Goal: Share content: Share content

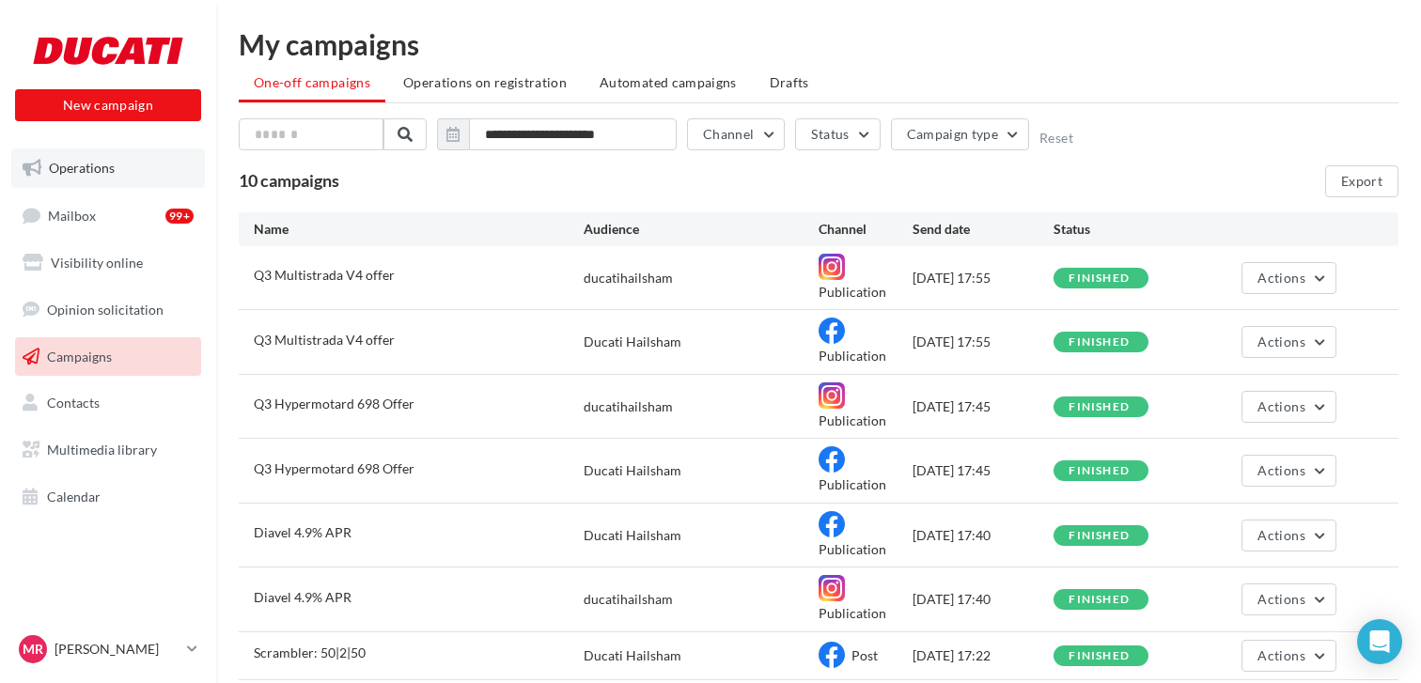
click at [69, 162] on span "Operations" at bounding box center [82, 168] width 66 height 16
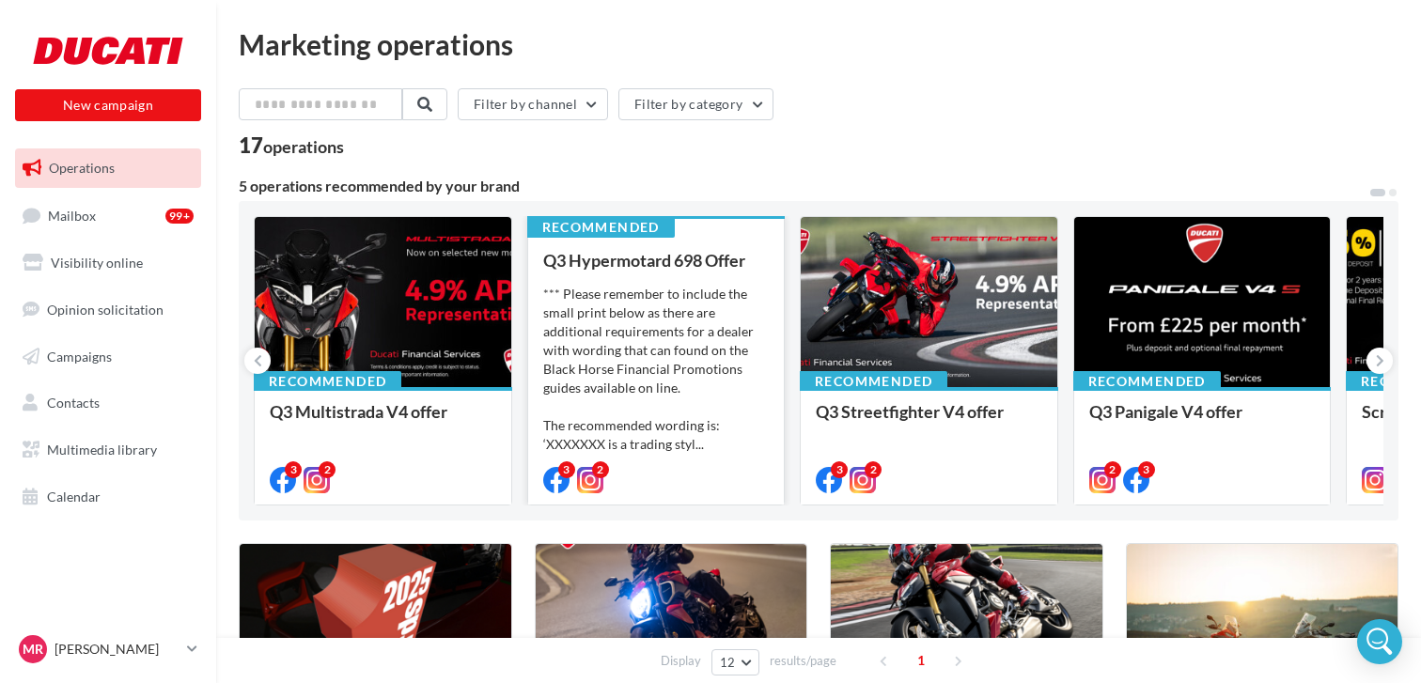
click at [679, 340] on div "*** Please remember to include the small print below as there are additional re…" at bounding box center [656, 369] width 226 height 169
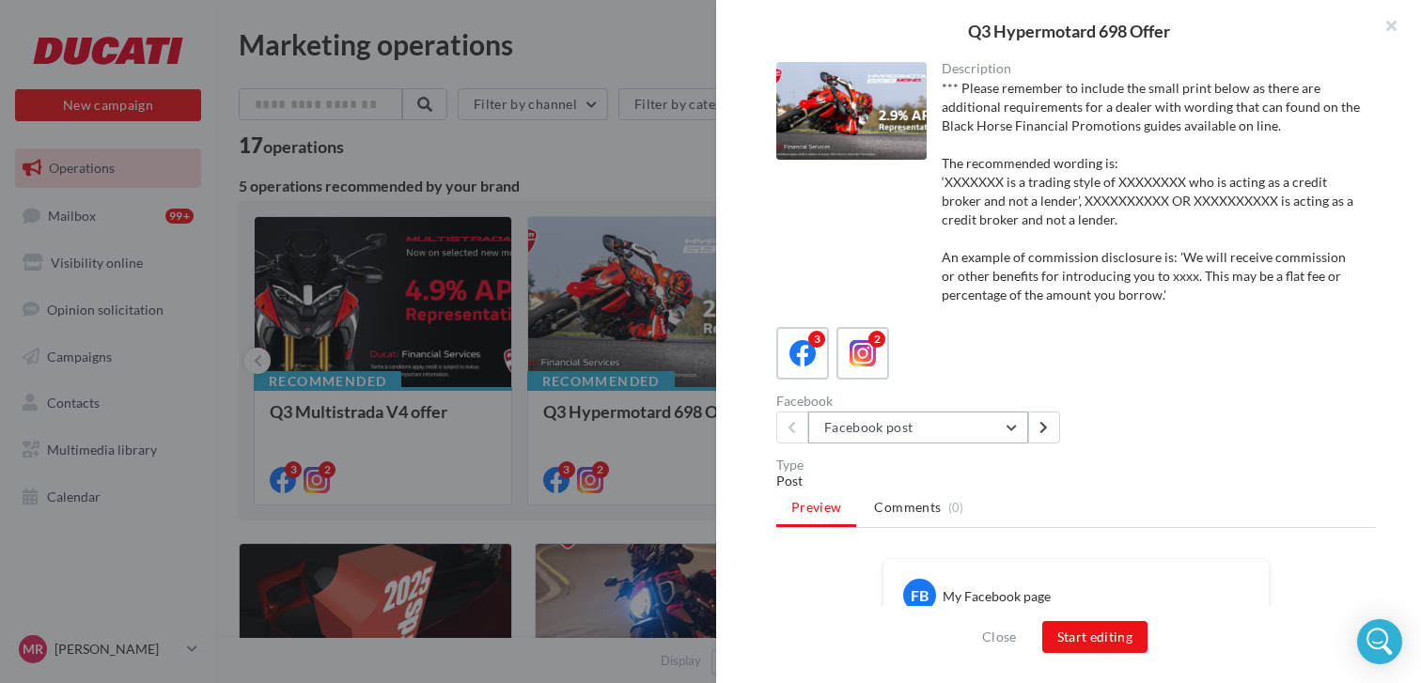
click at [1013, 429] on button "Facebook post" at bounding box center [918, 428] width 220 height 32
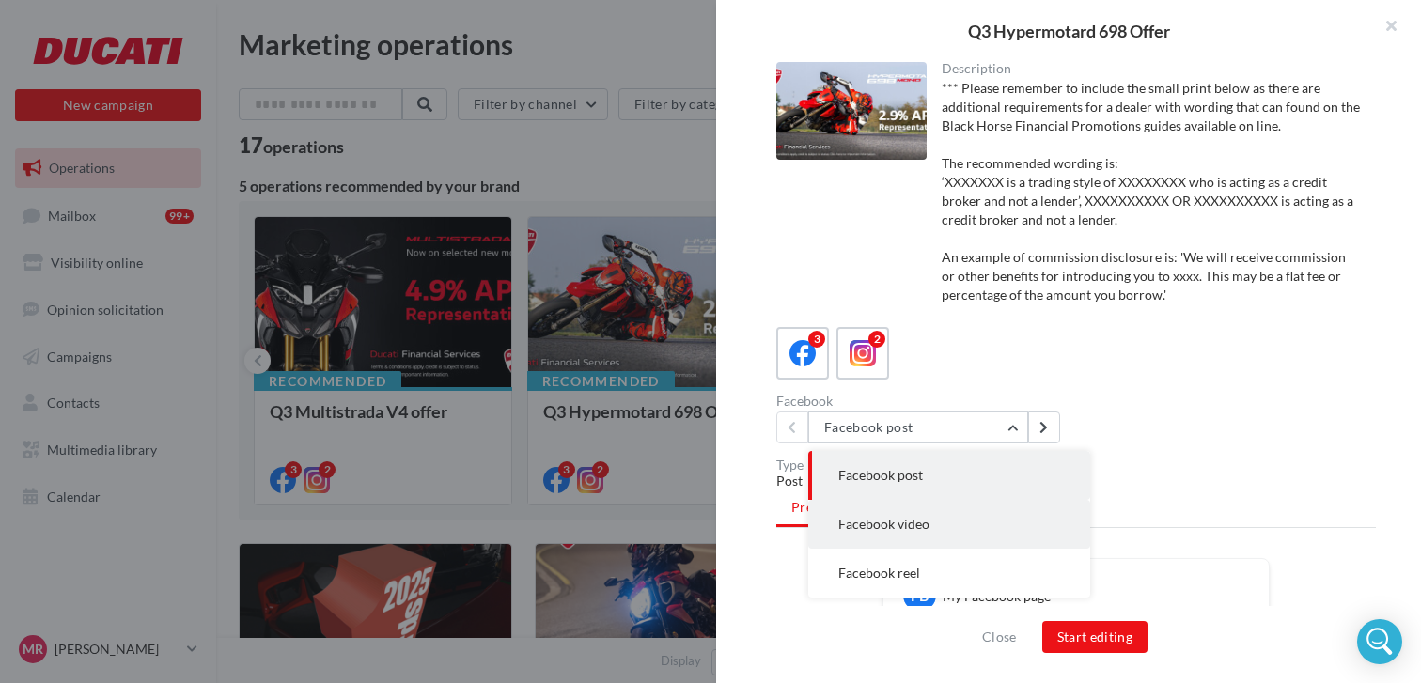
click at [919, 520] on span "Facebook video" at bounding box center [883, 524] width 91 height 16
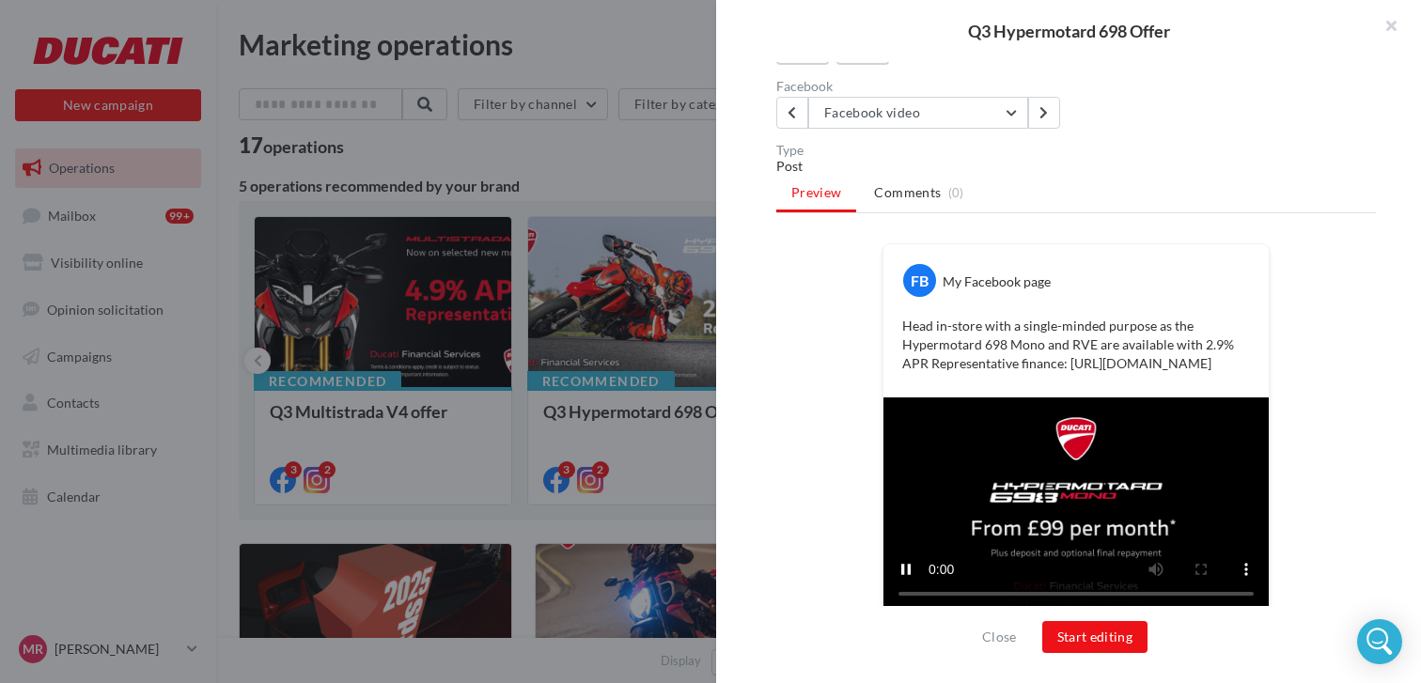
scroll to position [312, 0]
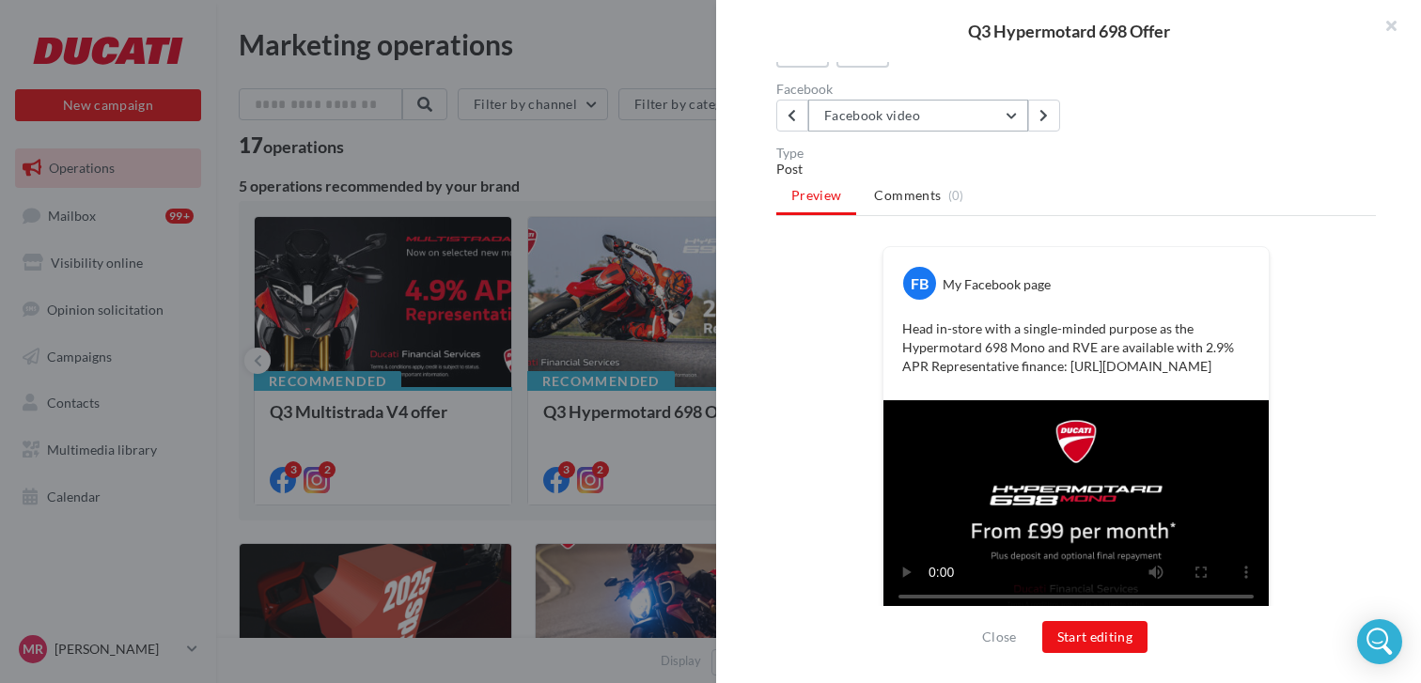
click at [1004, 110] on button "Facebook video" at bounding box center [918, 116] width 220 height 32
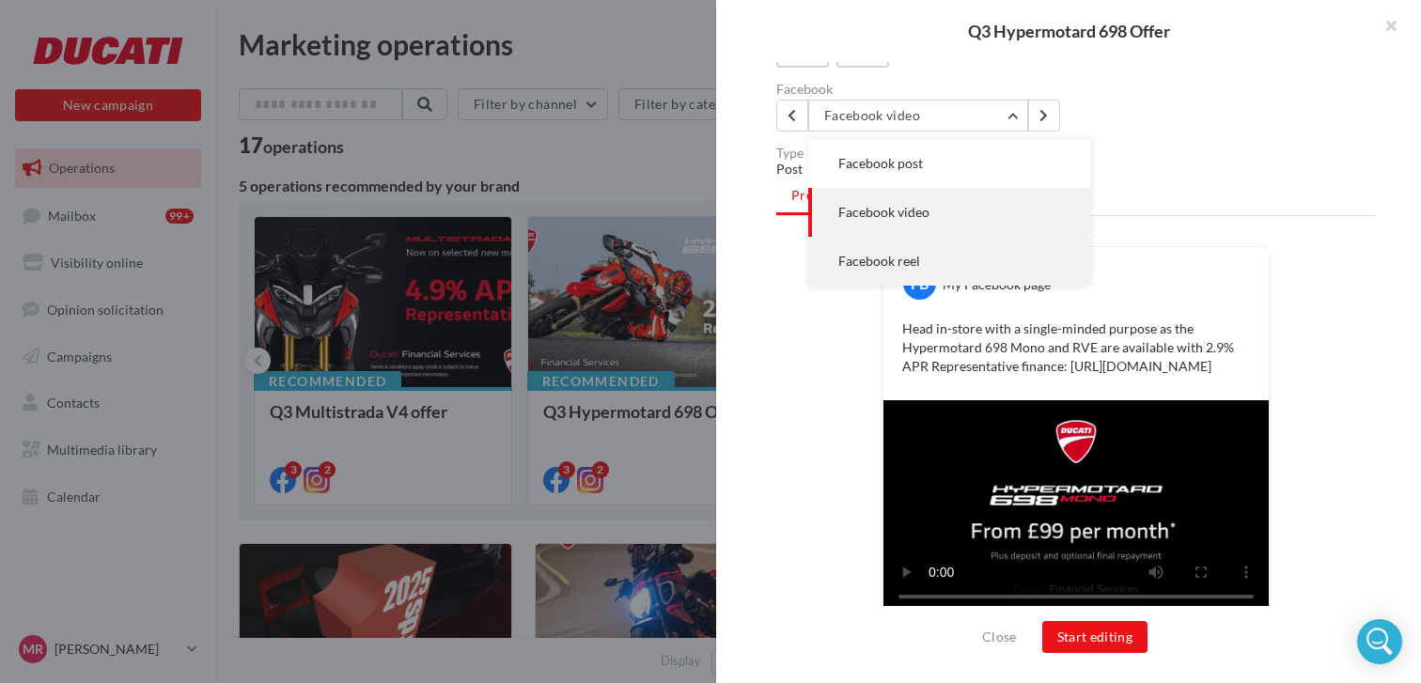
click at [930, 252] on button "Facebook reel" at bounding box center [949, 261] width 282 height 49
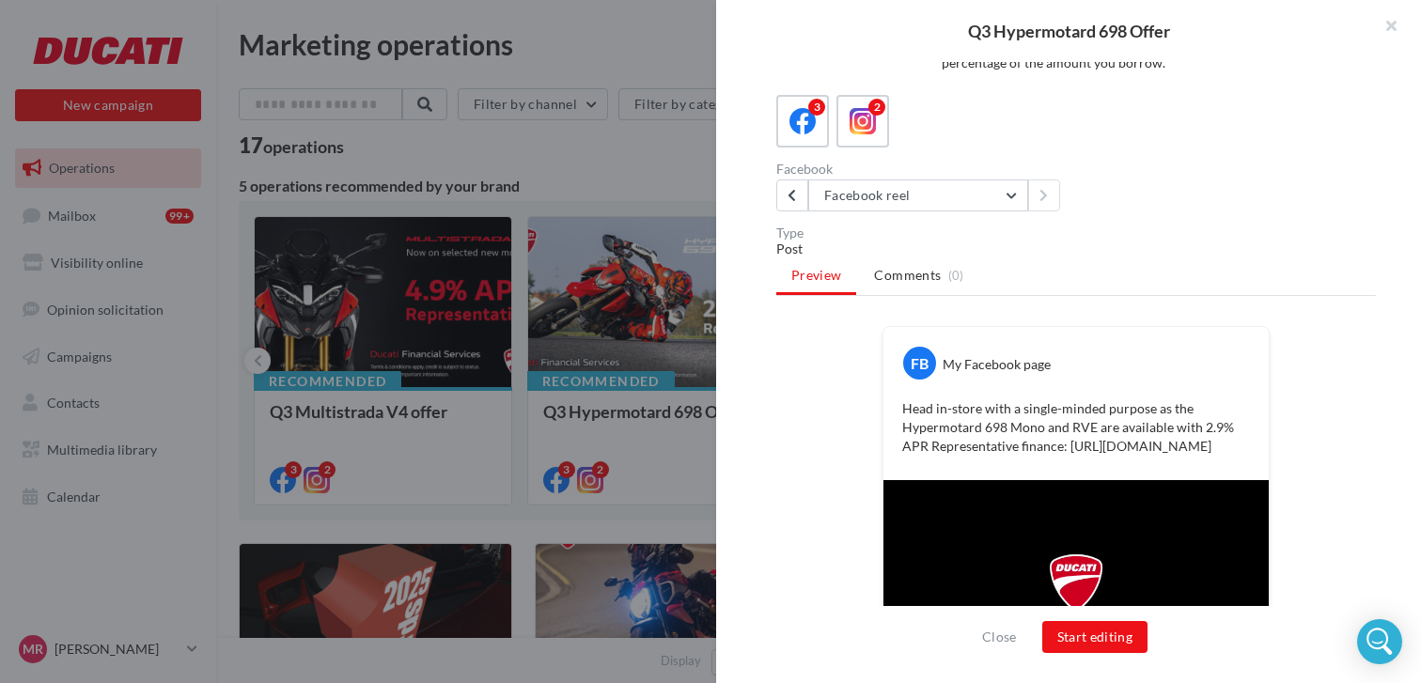
scroll to position [242, 0]
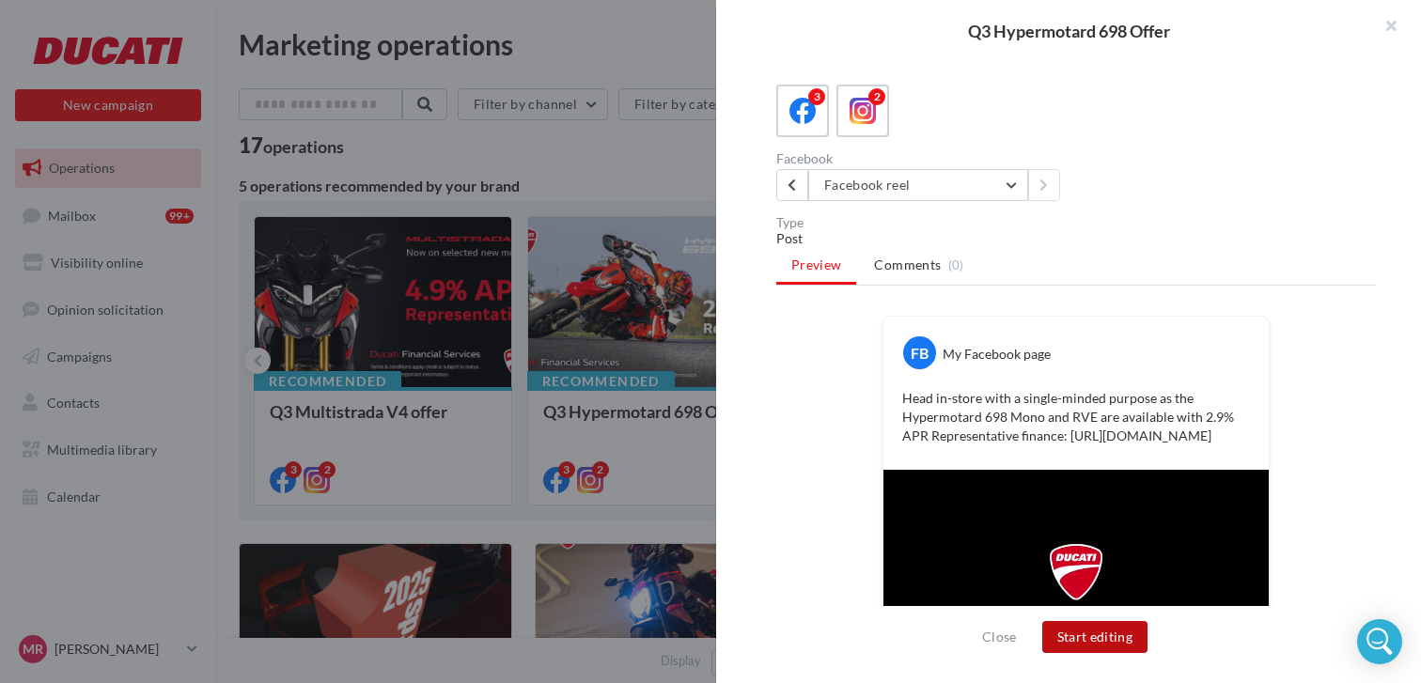
click at [1094, 636] on button "Start editing" at bounding box center [1095, 637] width 106 height 32
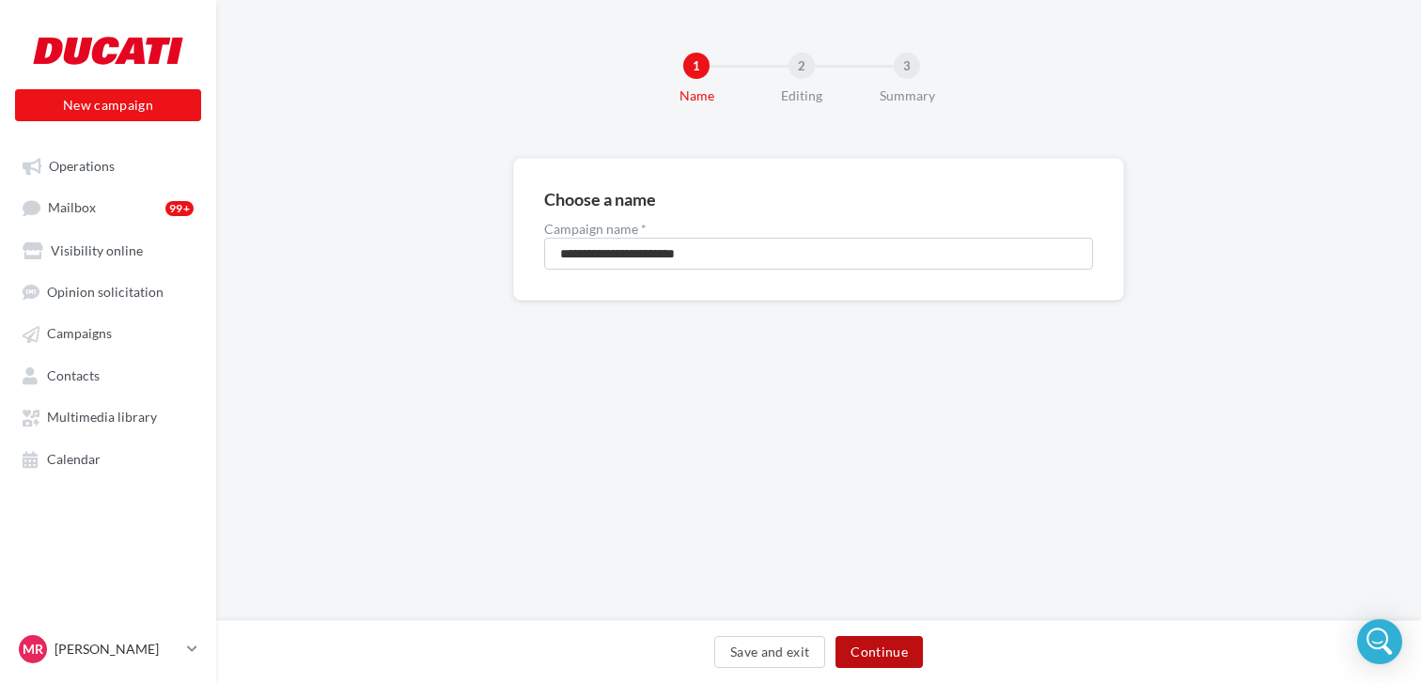
click at [896, 643] on button "Continue" at bounding box center [878, 652] width 87 height 32
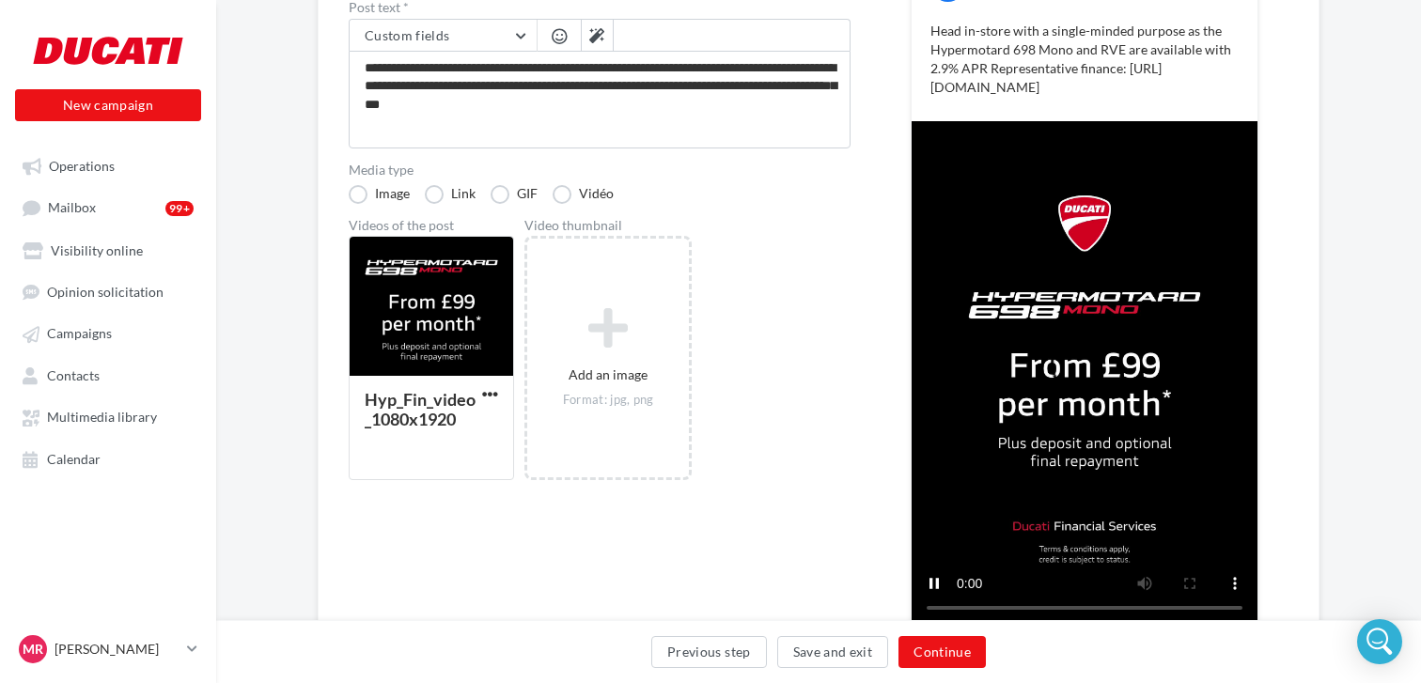
scroll to position [436, 0]
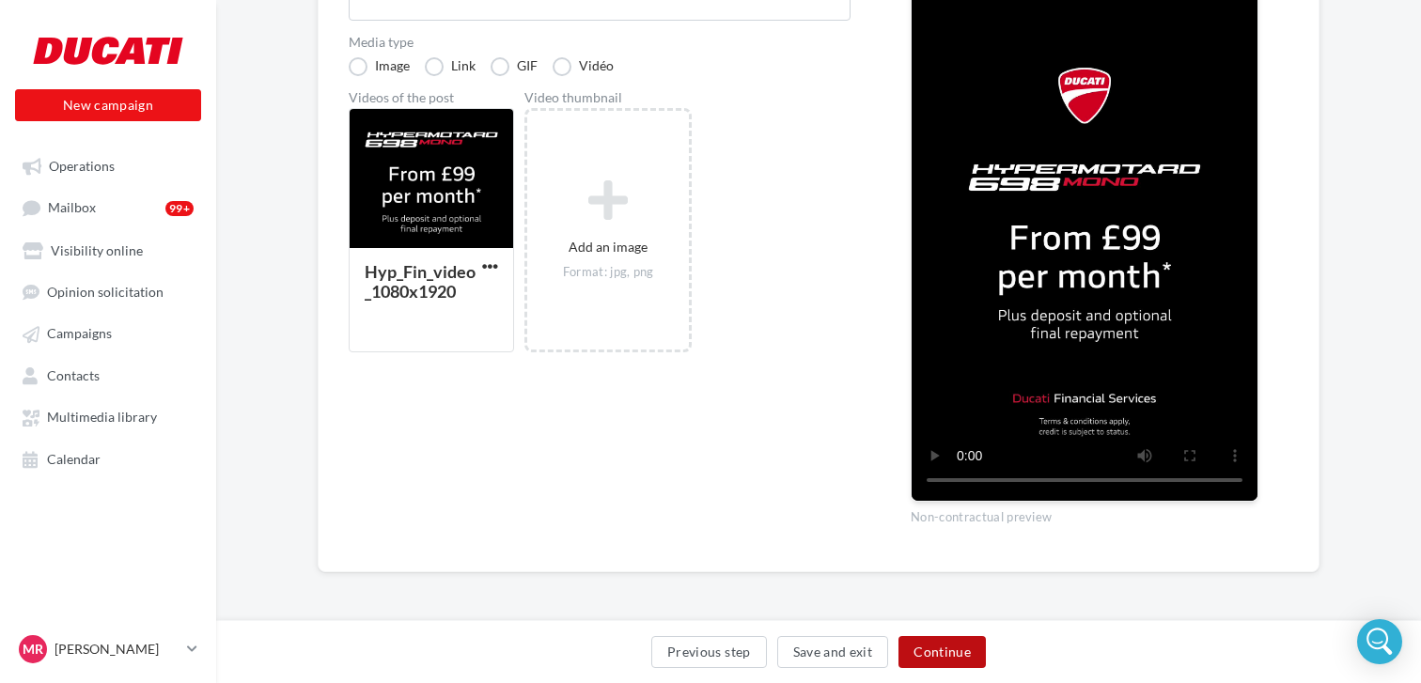
click at [959, 663] on button "Continue" at bounding box center [941, 652] width 87 height 32
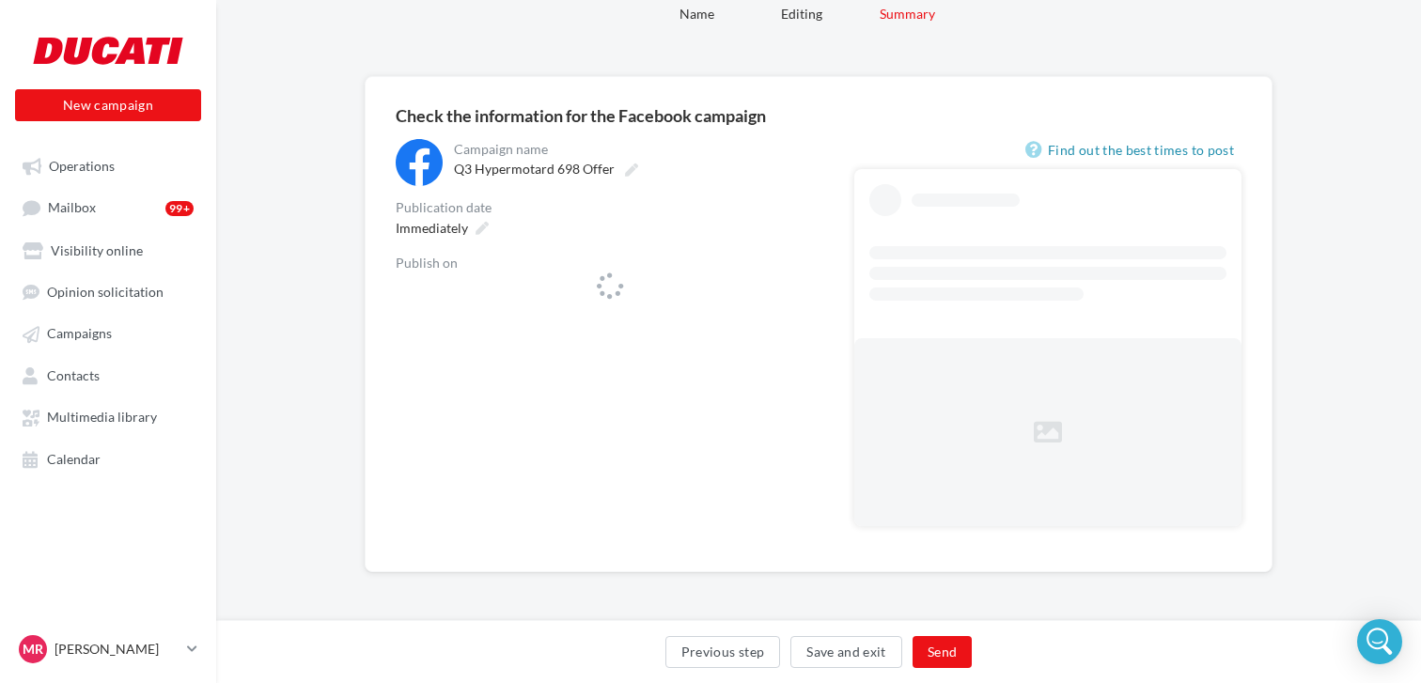
scroll to position [82, 0]
click at [801, 292] on icon at bounding box center [806, 294] width 11 height 13
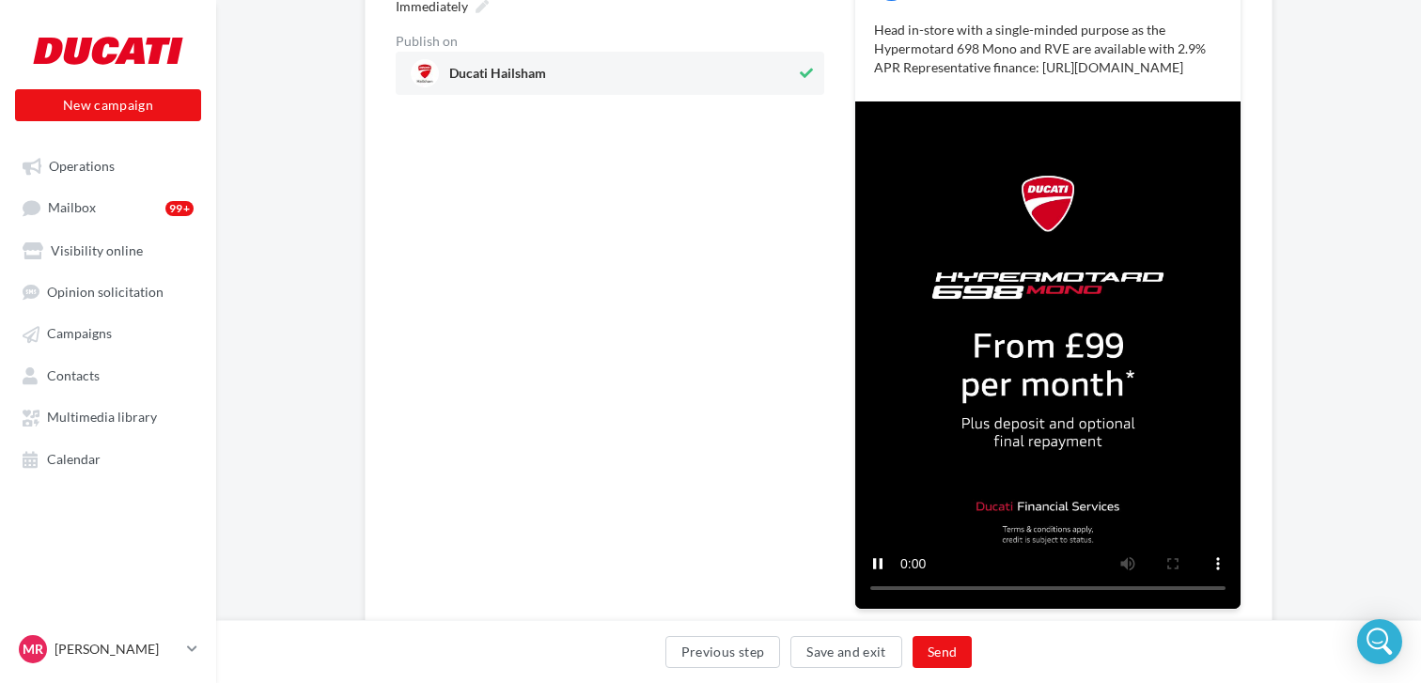
scroll to position [301, 0]
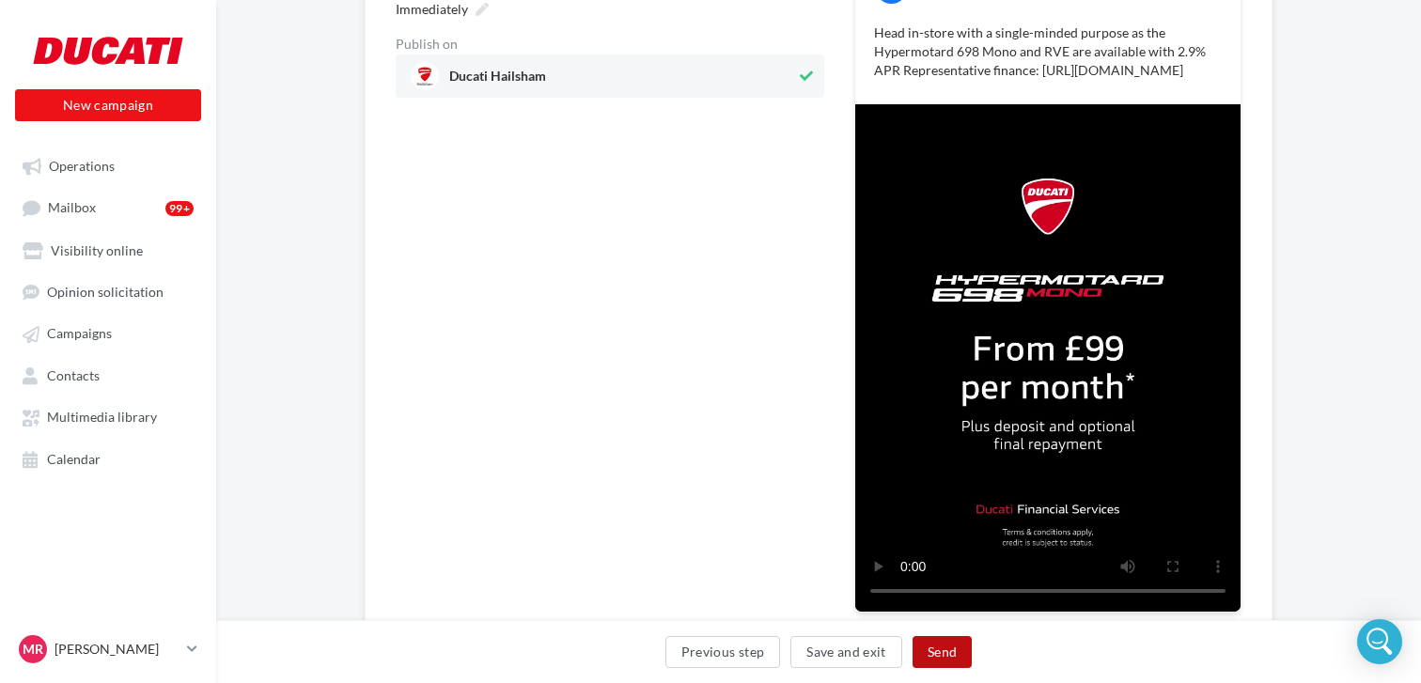
click at [951, 648] on button "Send" at bounding box center [941, 652] width 59 height 32
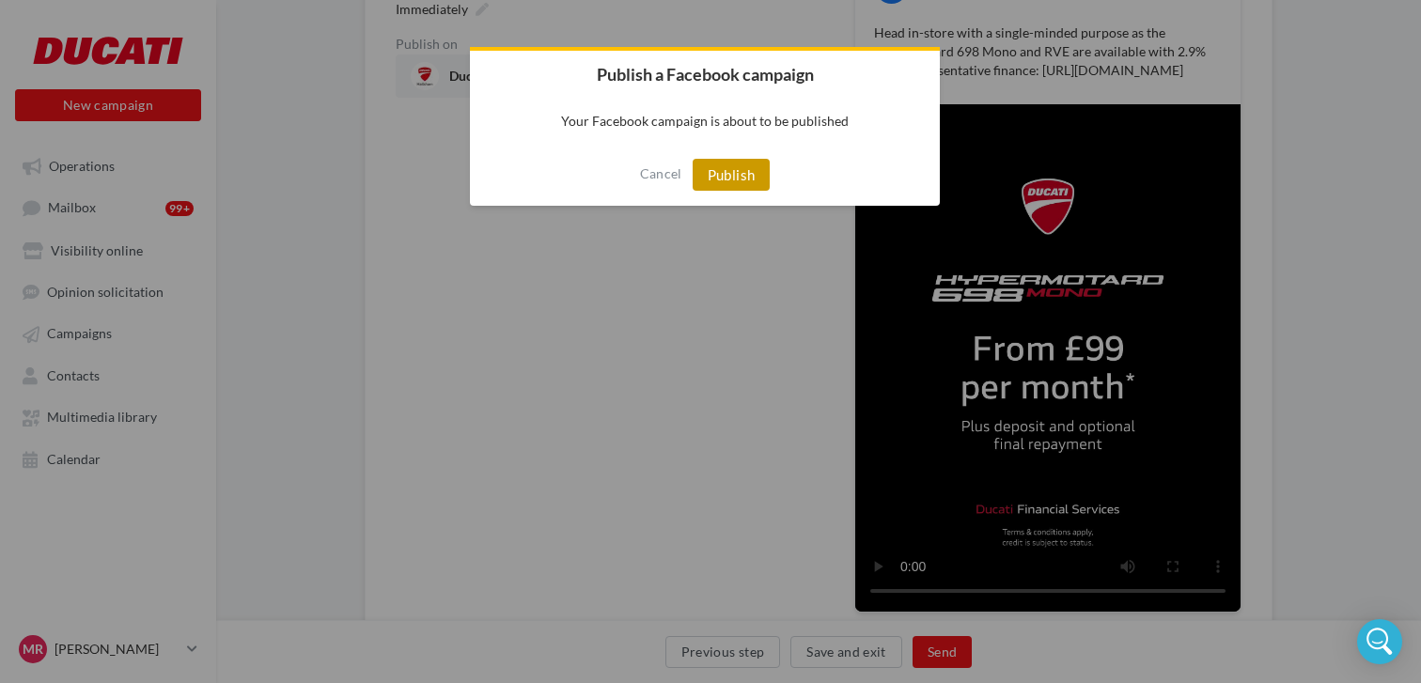
click at [740, 178] on button "Publish" at bounding box center [731, 175] width 78 height 32
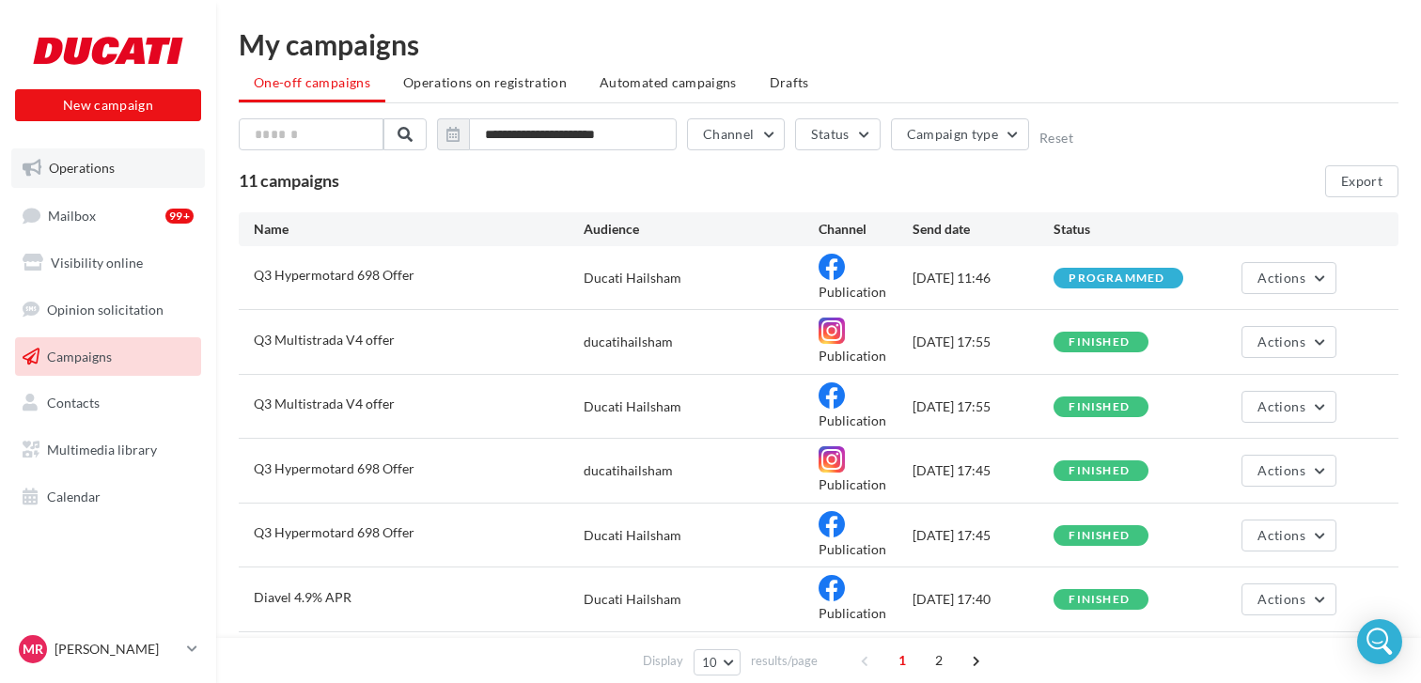
click at [95, 170] on span "Operations" at bounding box center [82, 168] width 66 height 16
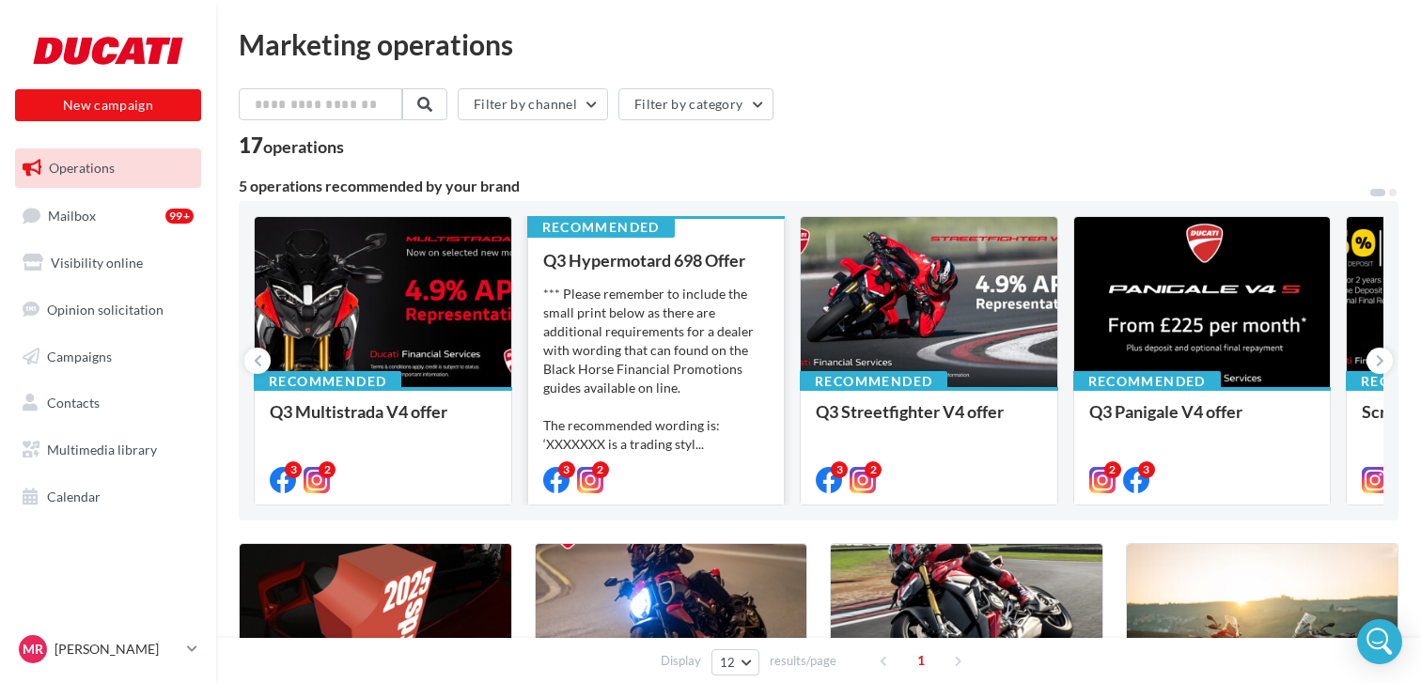
click at [726, 339] on div "*** Please remember to include the small print below as there are additional re…" at bounding box center [656, 369] width 226 height 169
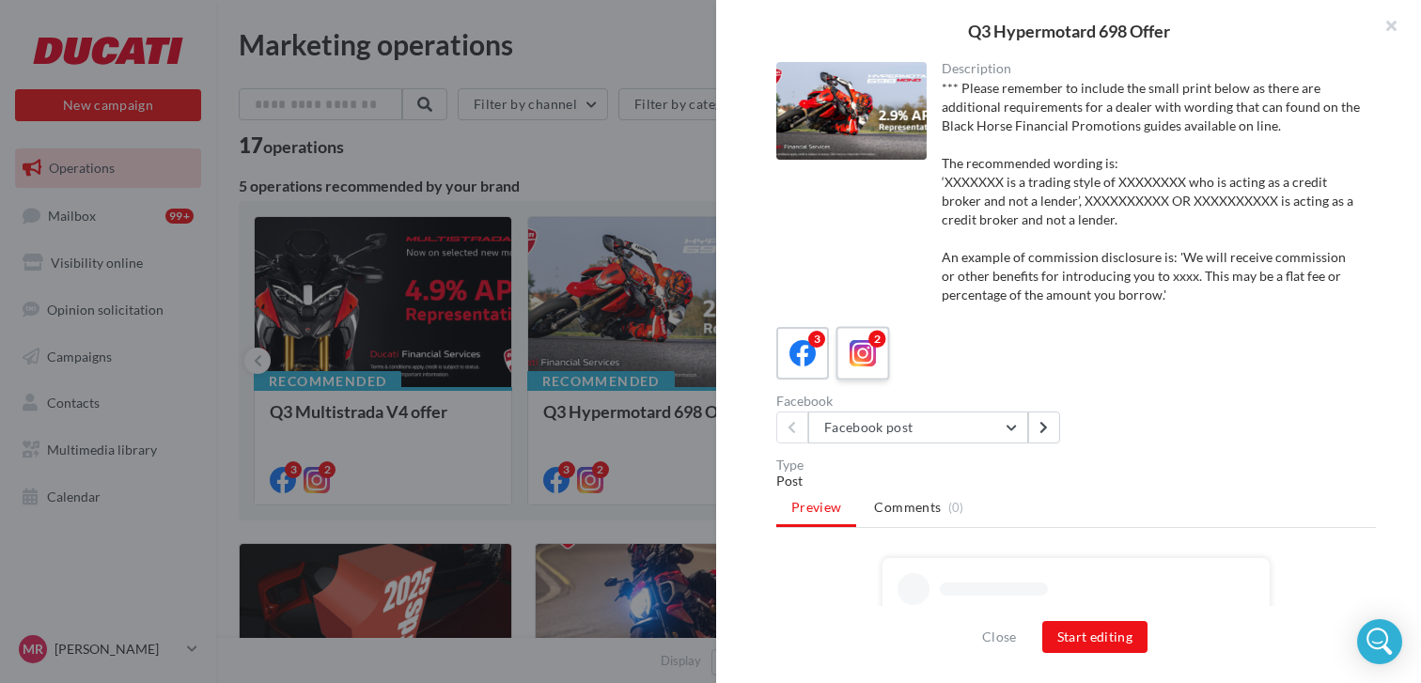
click at [866, 360] on icon at bounding box center [862, 353] width 27 height 27
click at [1013, 427] on button "Instagram post" at bounding box center [918, 428] width 220 height 32
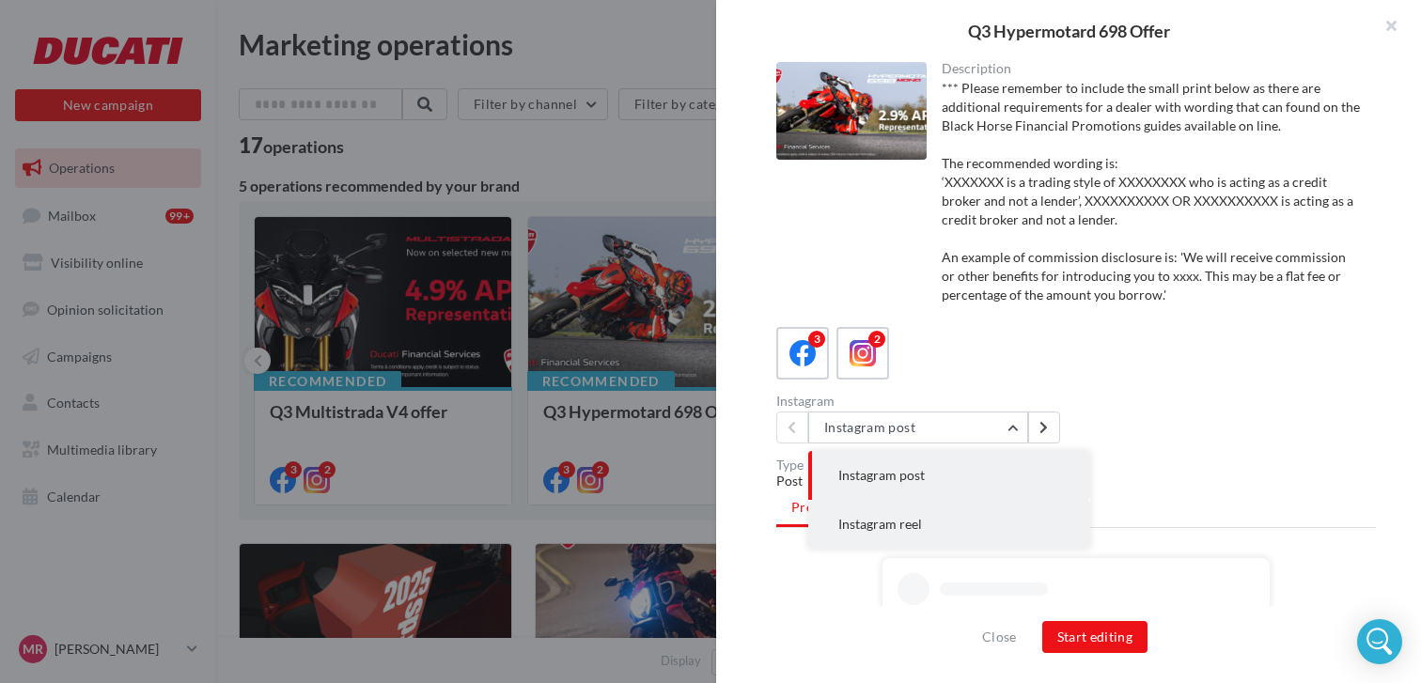
click at [931, 525] on button "Instagram reel" at bounding box center [949, 524] width 282 height 49
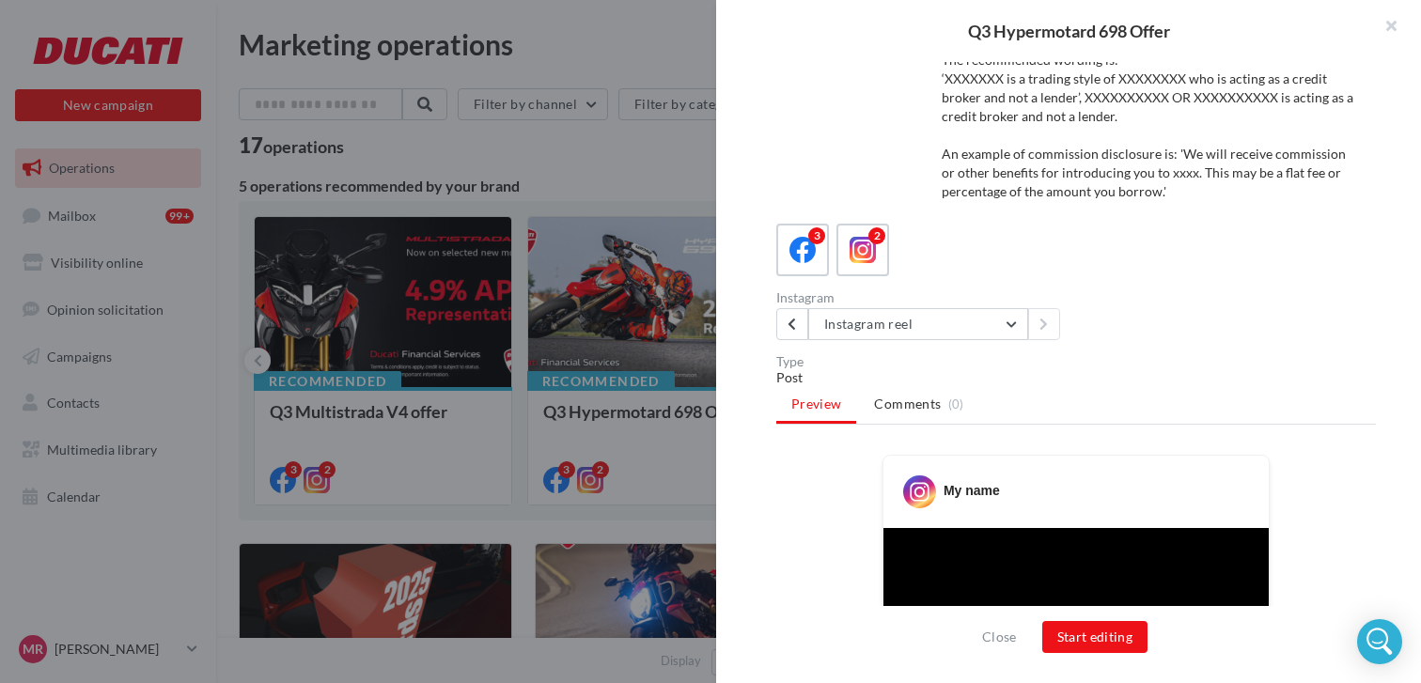
scroll to position [173, 0]
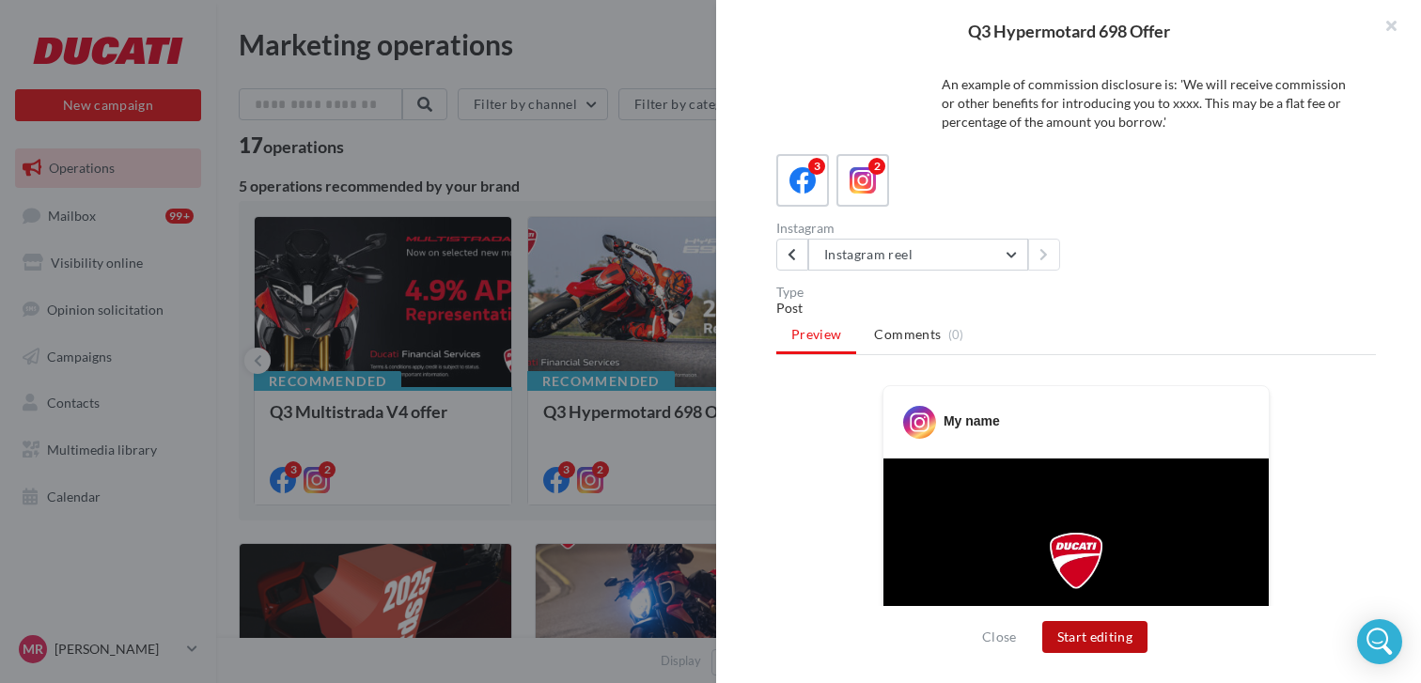
click at [1110, 650] on button "Start editing" at bounding box center [1095, 637] width 106 height 32
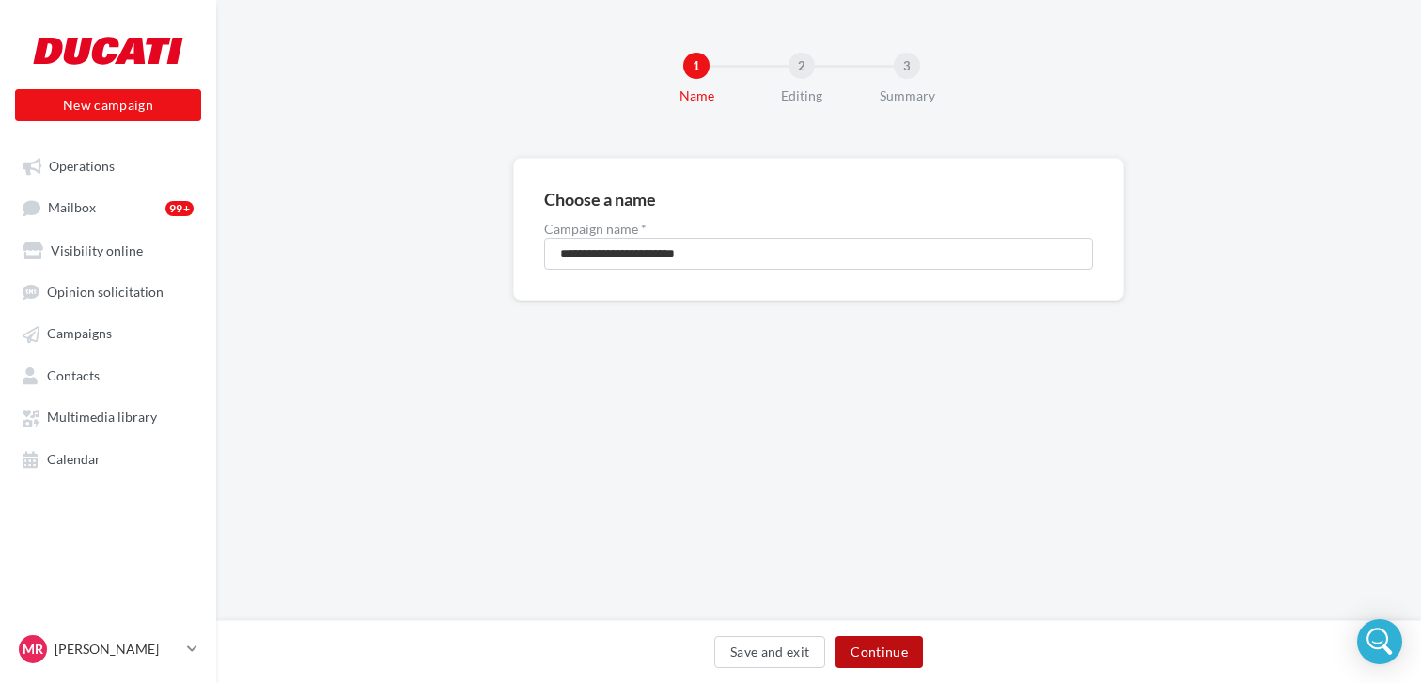
click at [900, 654] on button "Continue" at bounding box center [878, 652] width 87 height 32
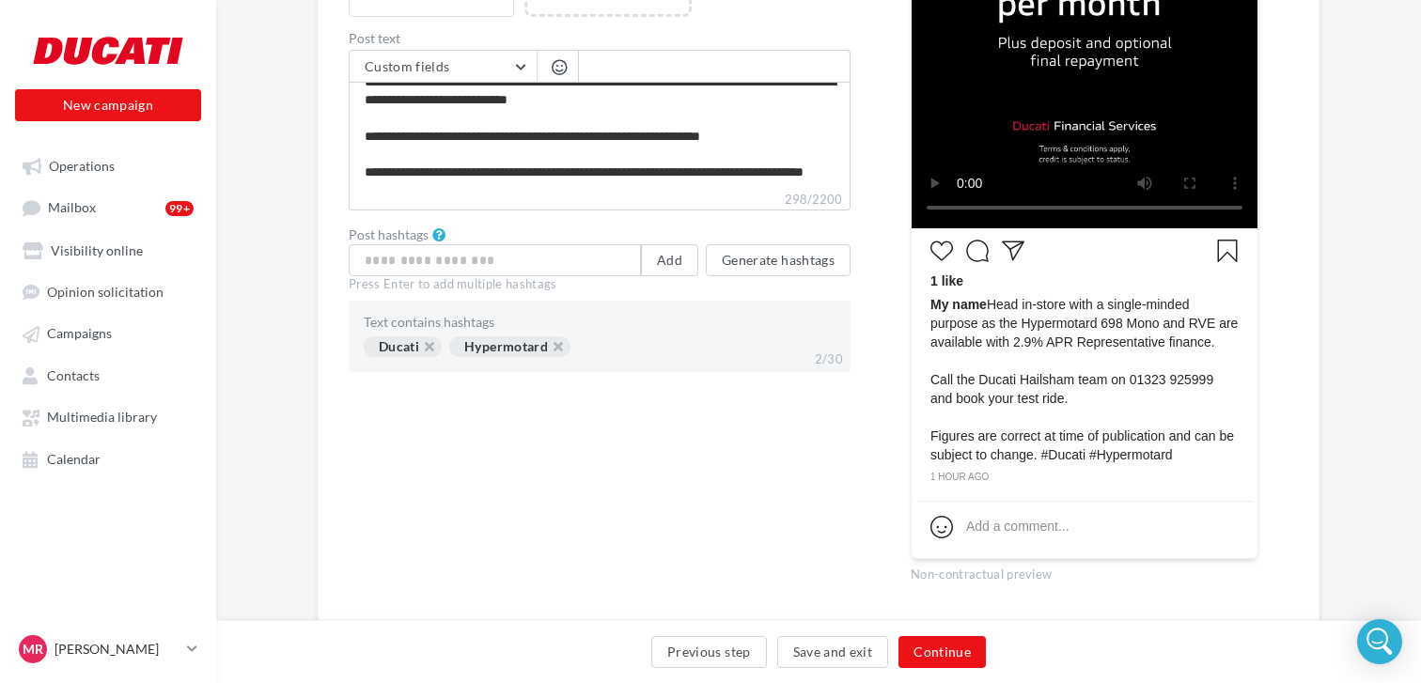
scroll to position [666, 0]
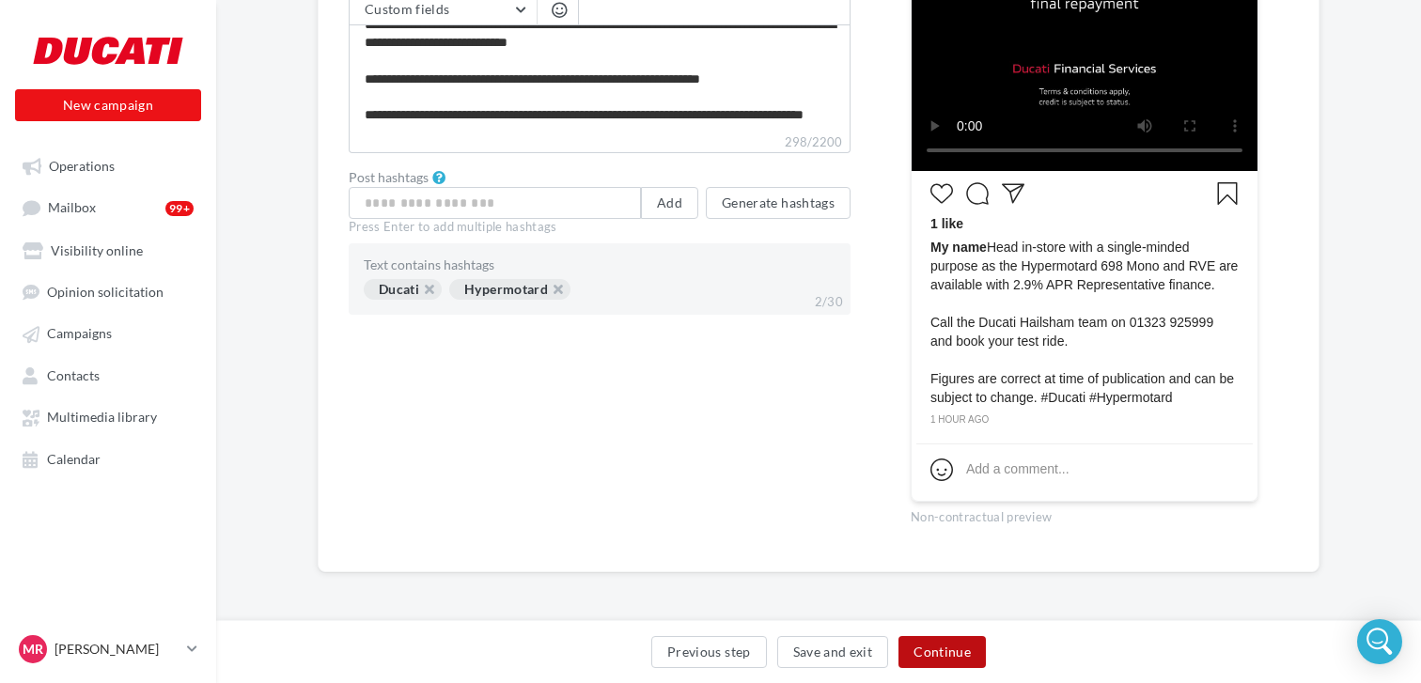
click at [933, 651] on button "Continue" at bounding box center [941, 652] width 87 height 32
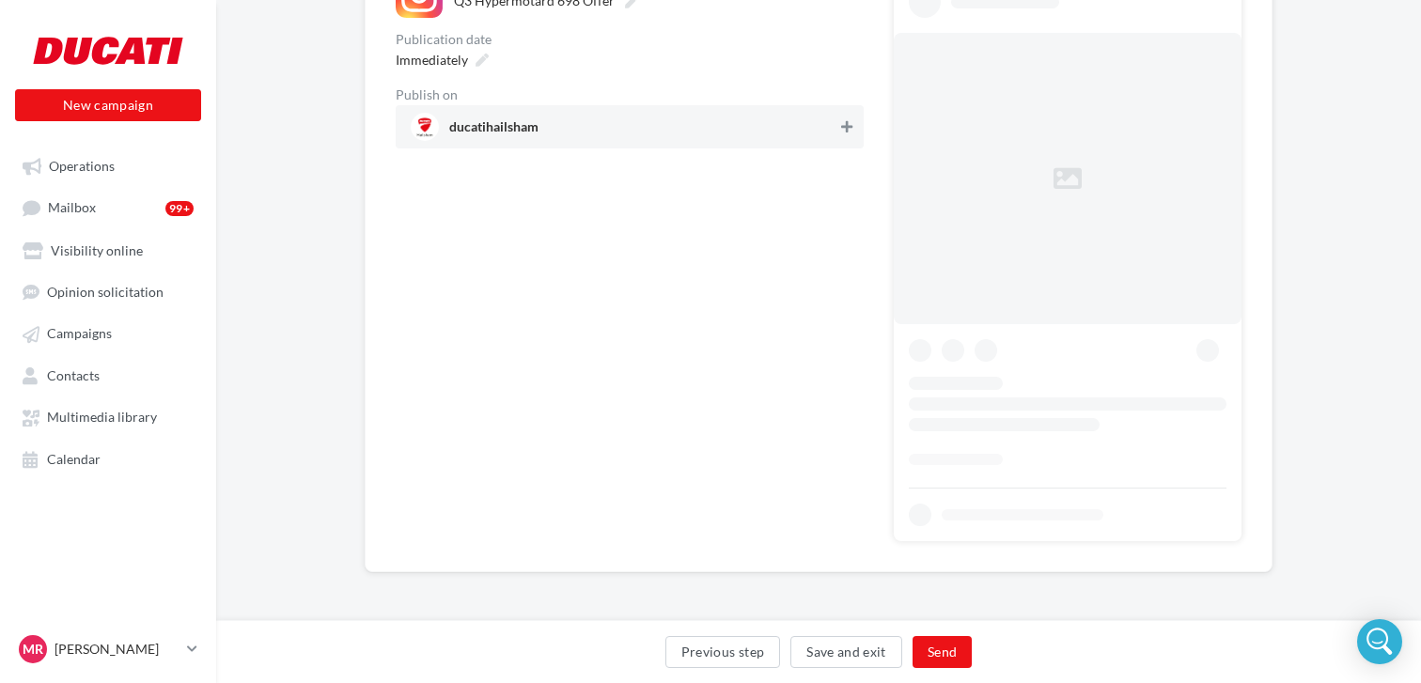
click at [849, 132] on icon at bounding box center [846, 126] width 11 height 13
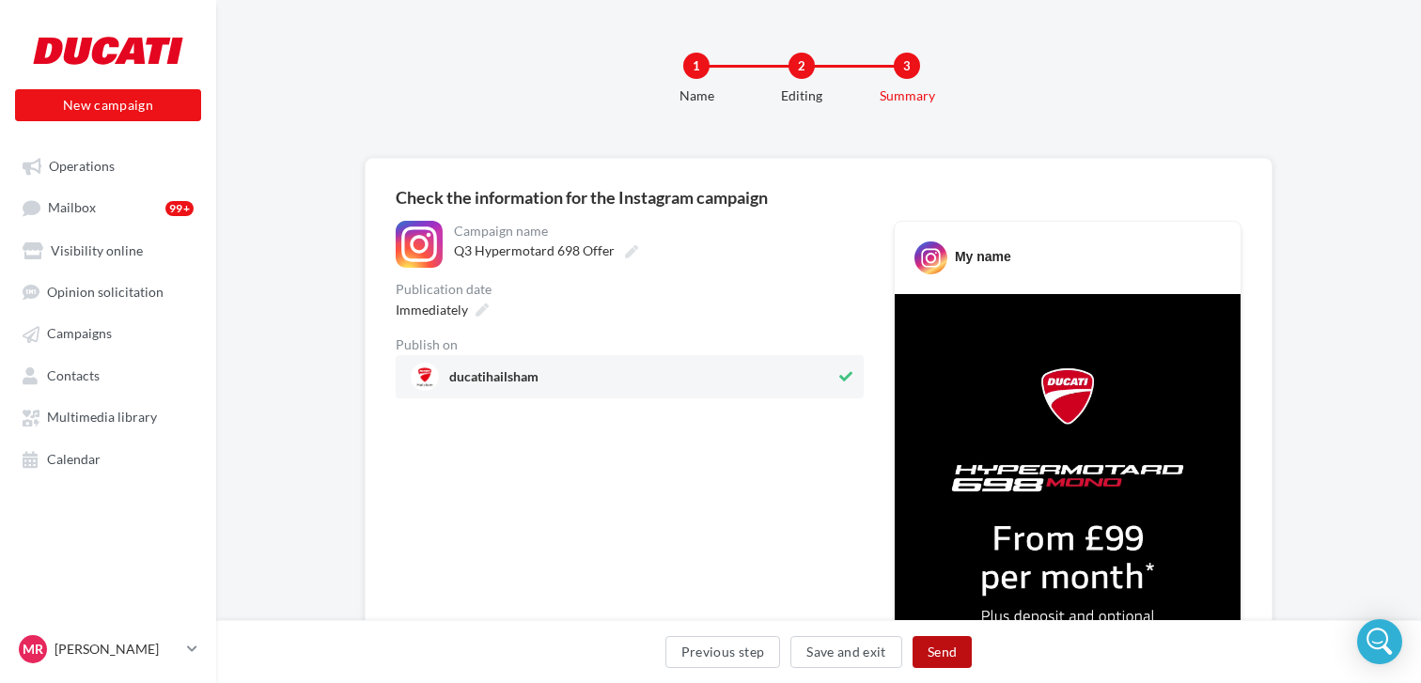
click at [939, 654] on button "Send" at bounding box center [941, 652] width 59 height 32
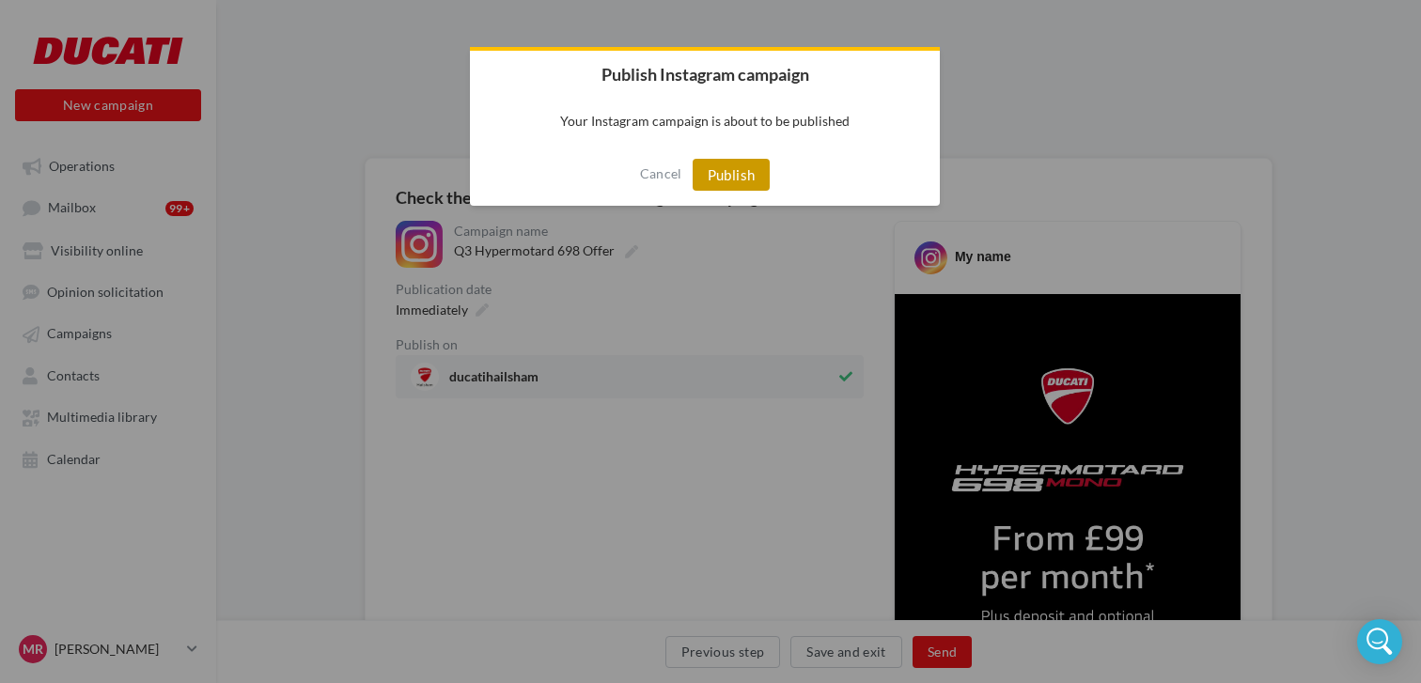
click at [738, 185] on button "Publish" at bounding box center [731, 175] width 78 height 32
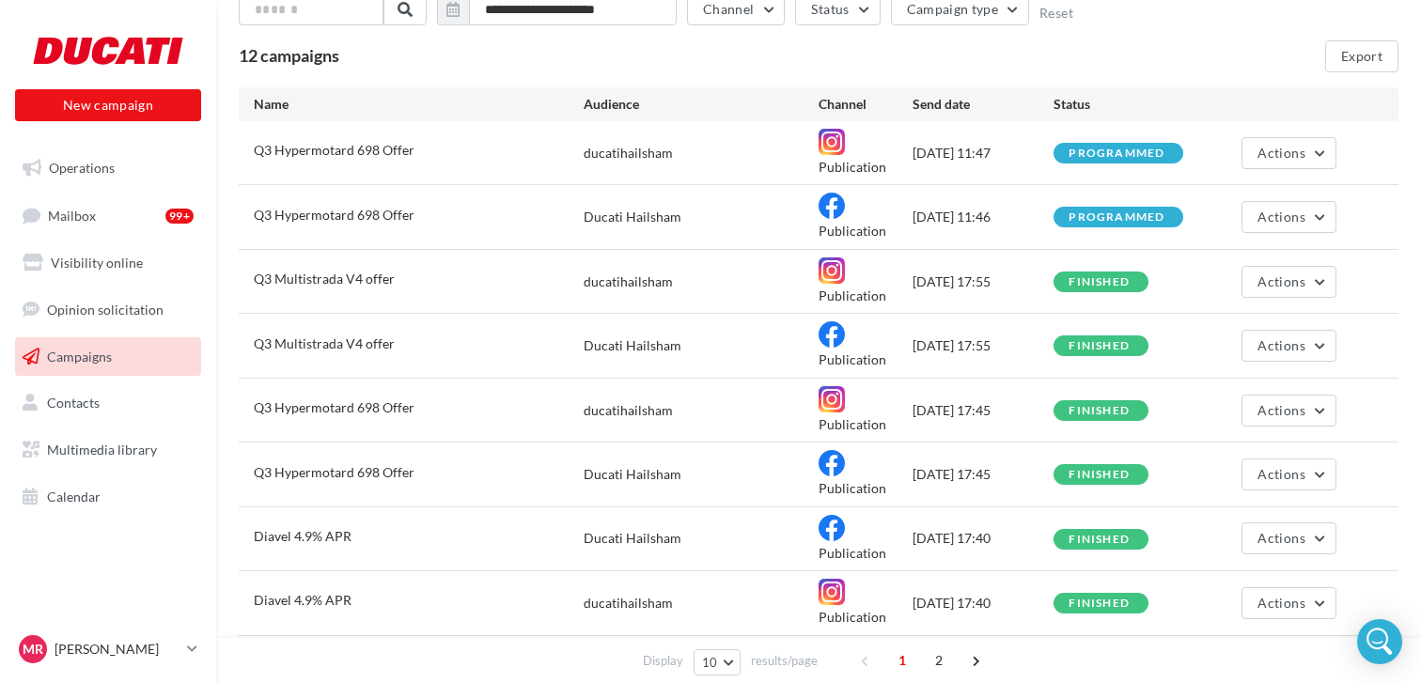
scroll to position [305, 0]
